Goal: Task Accomplishment & Management: Manage account settings

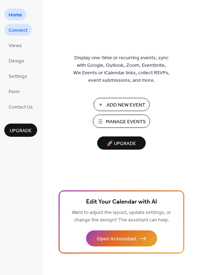
click at [10, 30] on span "Connect" at bounding box center [18, 31] width 19 height 8
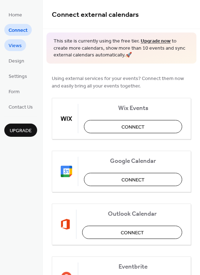
click at [13, 45] on span "Views" at bounding box center [15, 46] width 13 height 8
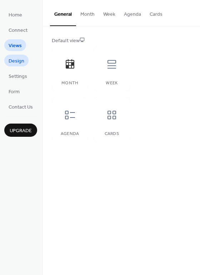
click at [15, 64] on span "Design" at bounding box center [17, 62] width 16 height 8
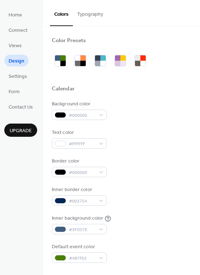
click at [15, 64] on span "Design" at bounding box center [17, 62] width 16 height 8
click at [17, 82] on link "Settings" at bounding box center [17, 76] width 27 height 12
